Goal: Information Seeking & Learning: Learn about a topic

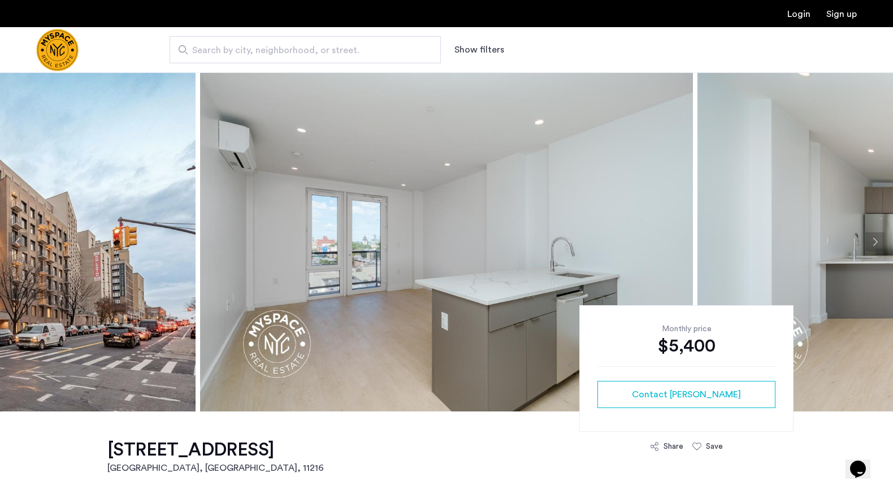
click at [872, 244] on button "Next apartment" at bounding box center [874, 241] width 19 height 19
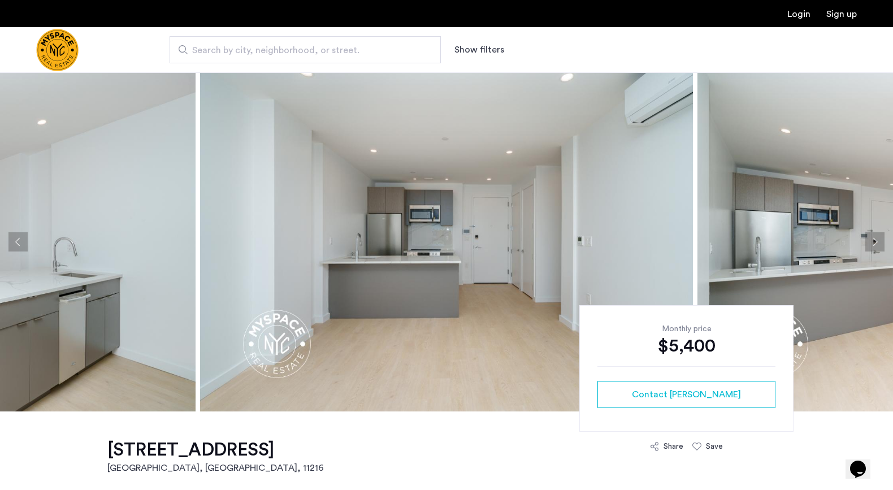
click at [872, 244] on button "Next apartment" at bounding box center [874, 241] width 19 height 19
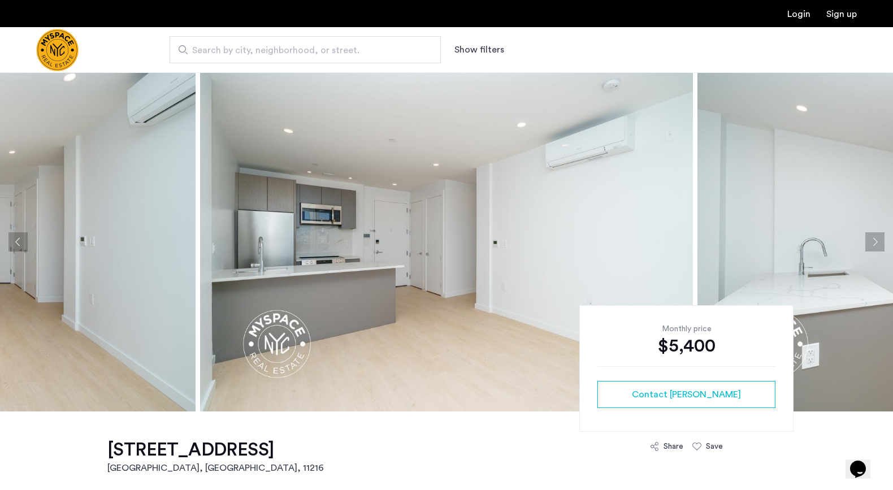
click at [872, 244] on button "Next apartment" at bounding box center [874, 241] width 19 height 19
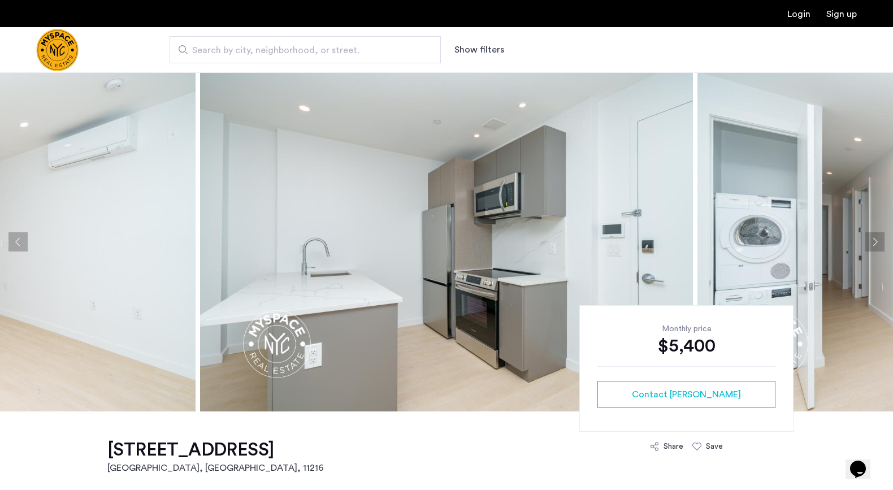
click at [872, 244] on button "Next apartment" at bounding box center [874, 241] width 19 height 19
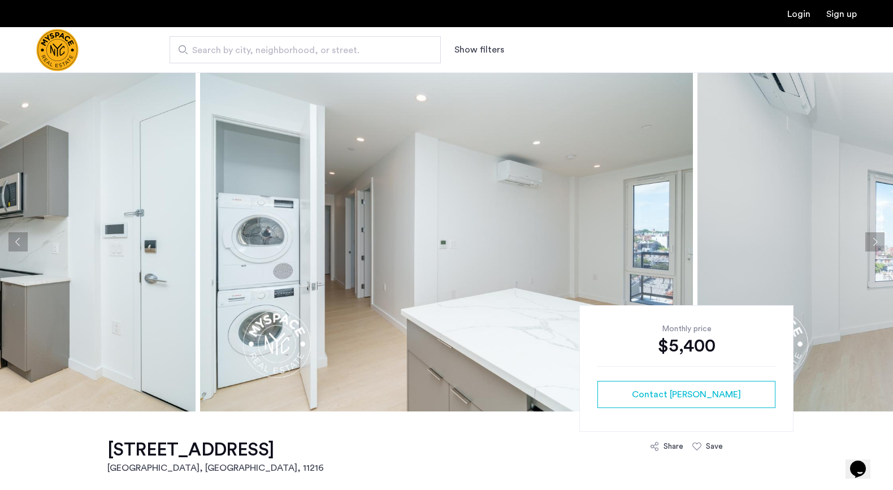
click at [872, 244] on button "Next apartment" at bounding box center [874, 241] width 19 height 19
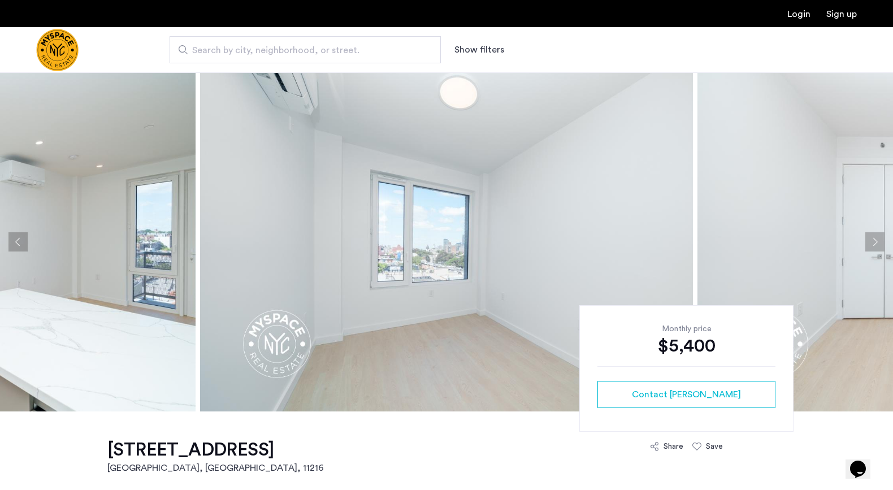
click at [872, 244] on button "Next apartment" at bounding box center [874, 241] width 19 height 19
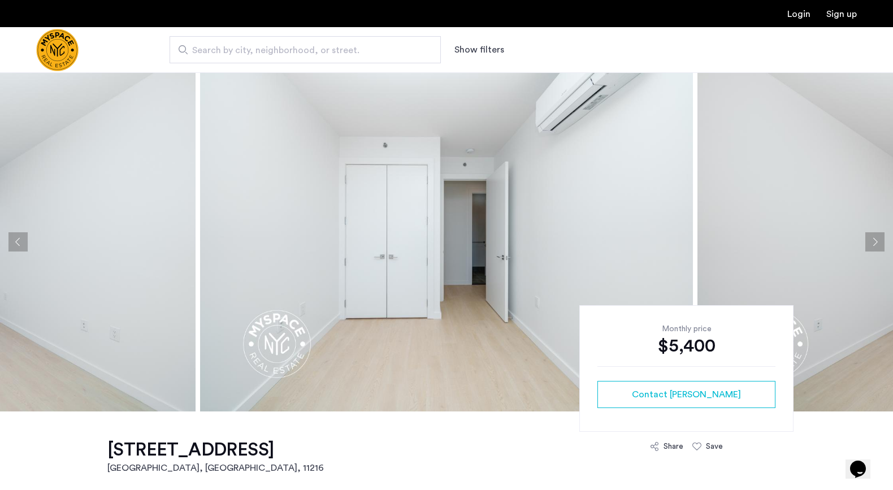
click at [872, 244] on button "Next apartment" at bounding box center [874, 241] width 19 height 19
